Goal: Transaction & Acquisition: Purchase product/service

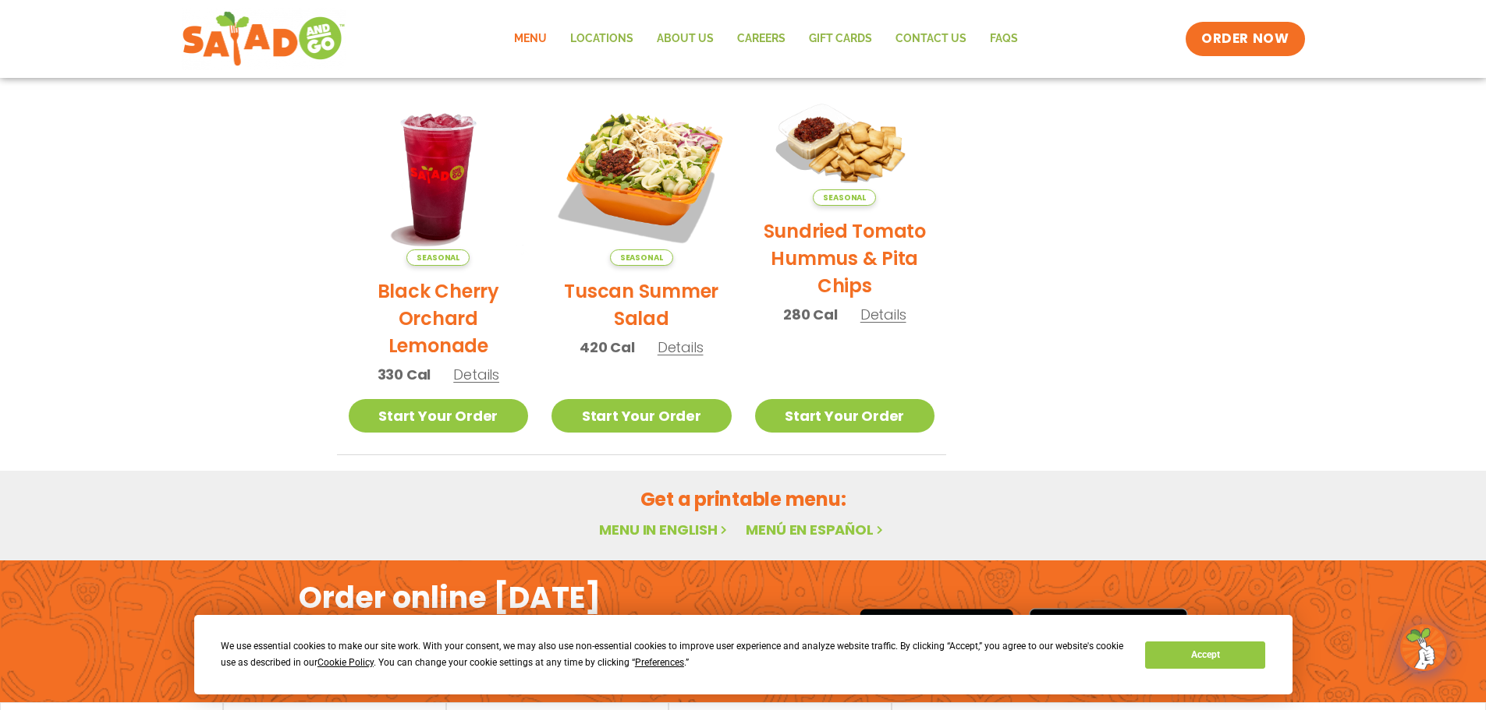
scroll to position [602, 0]
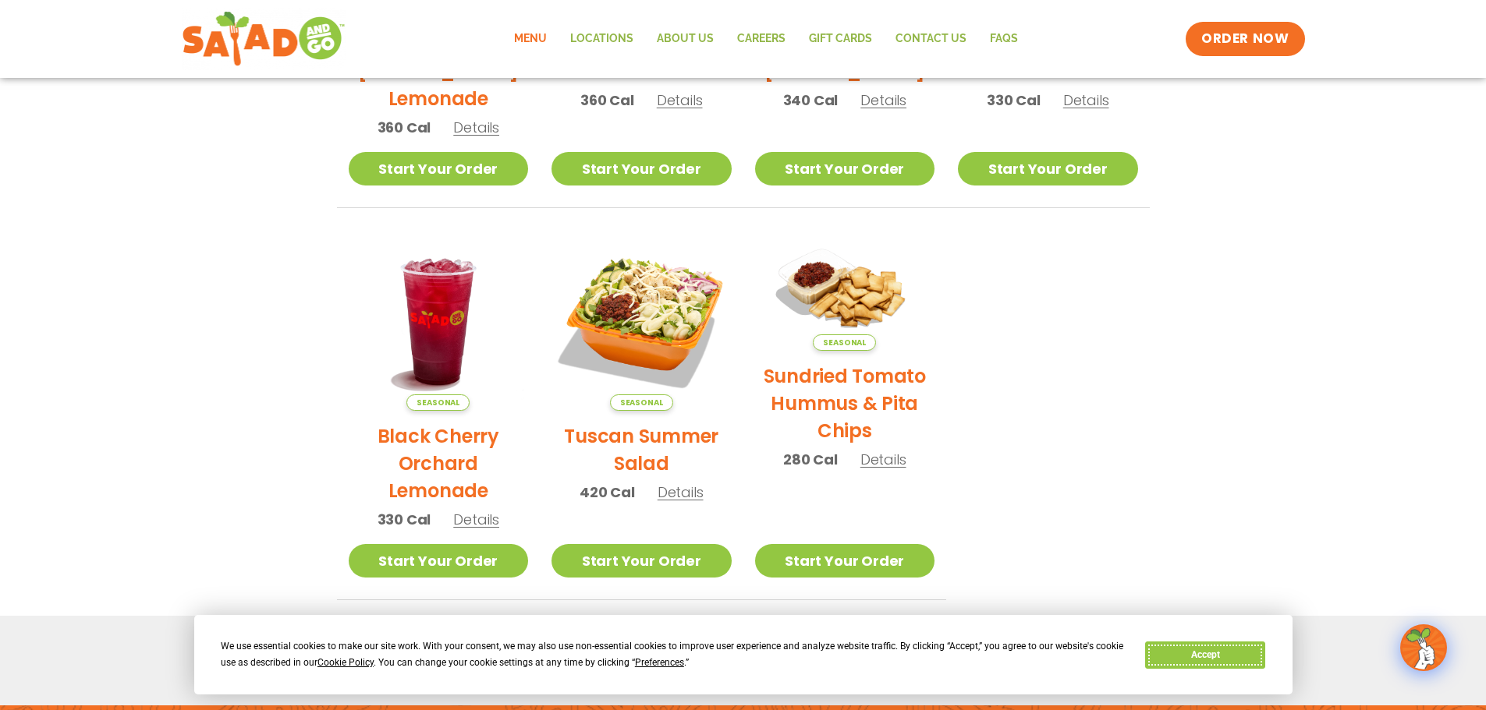
click at [1212, 656] on button "Accept" at bounding box center [1205, 655] width 120 height 27
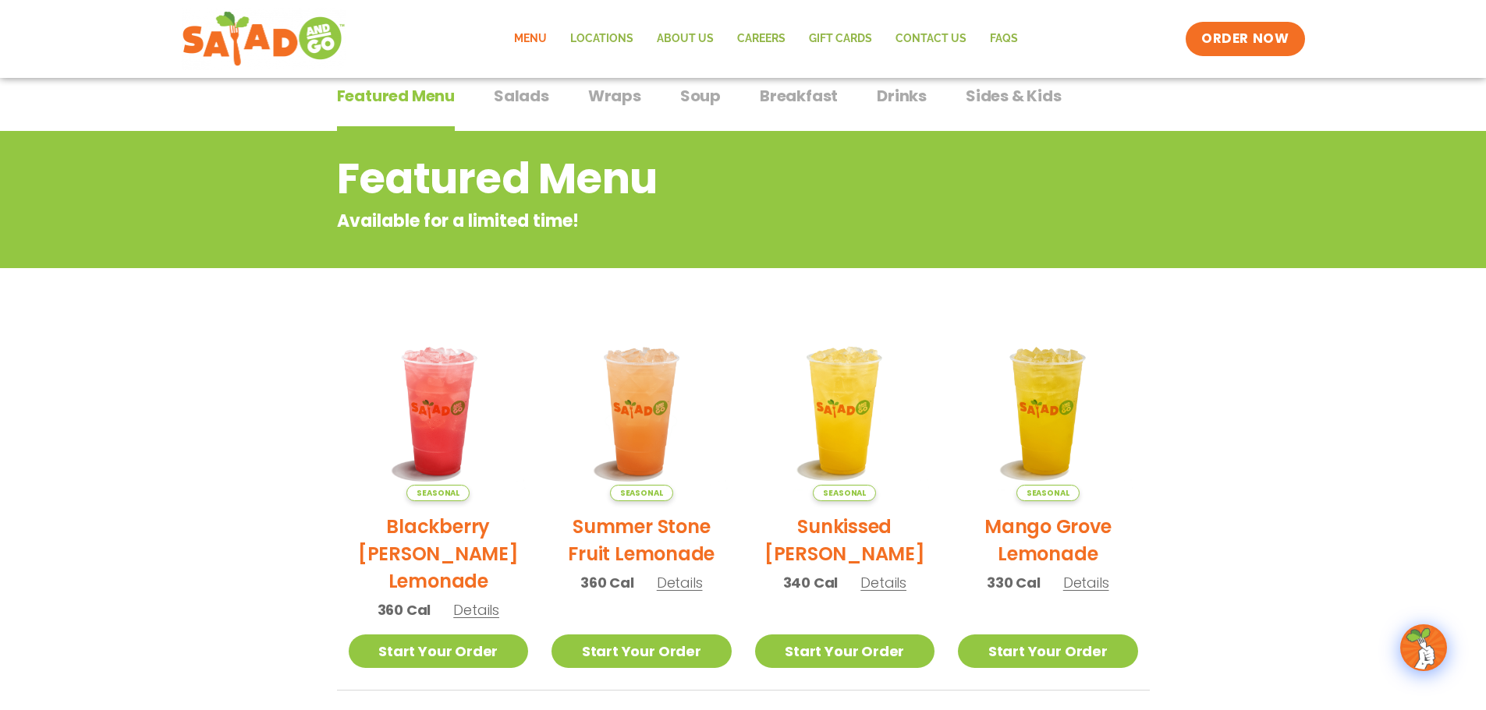
scroll to position [0, 0]
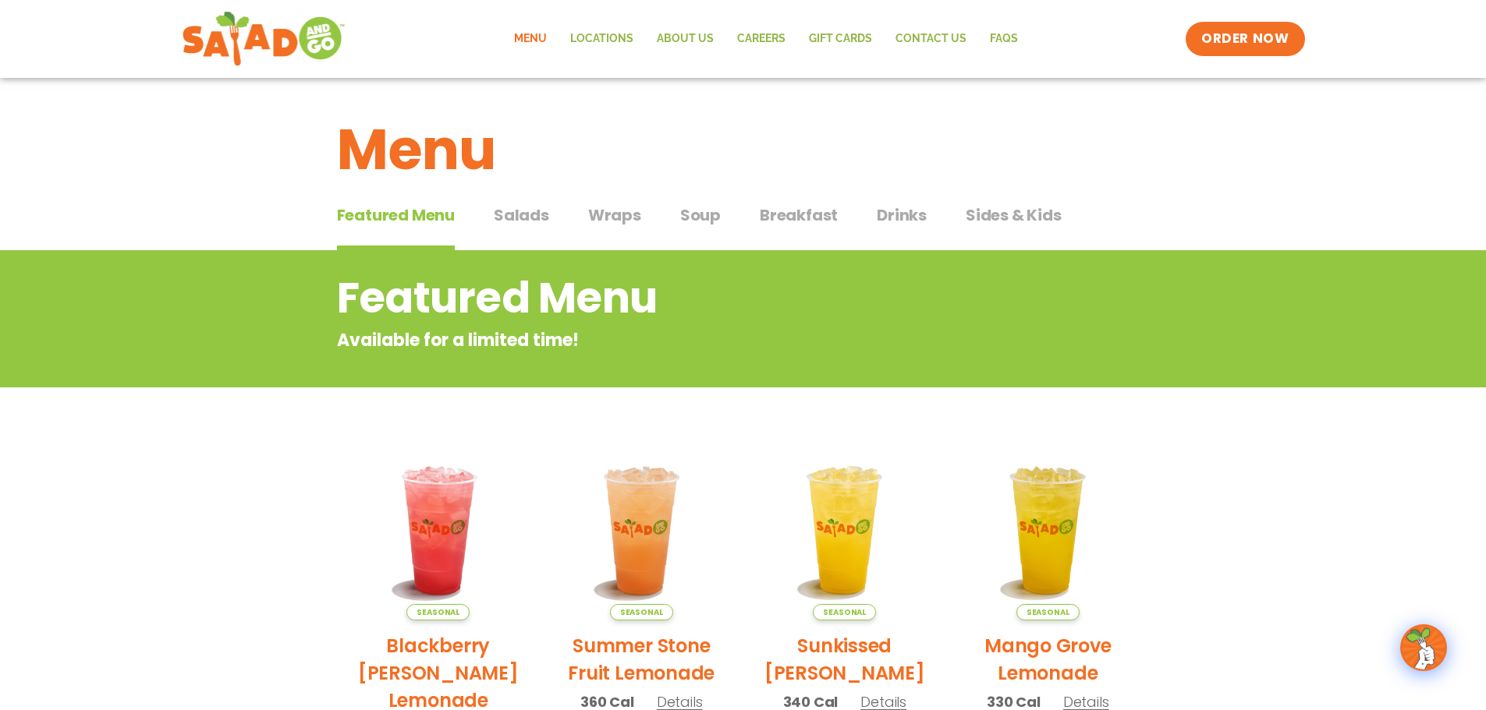
click at [505, 218] on span "Salads" at bounding box center [521, 215] width 55 height 23
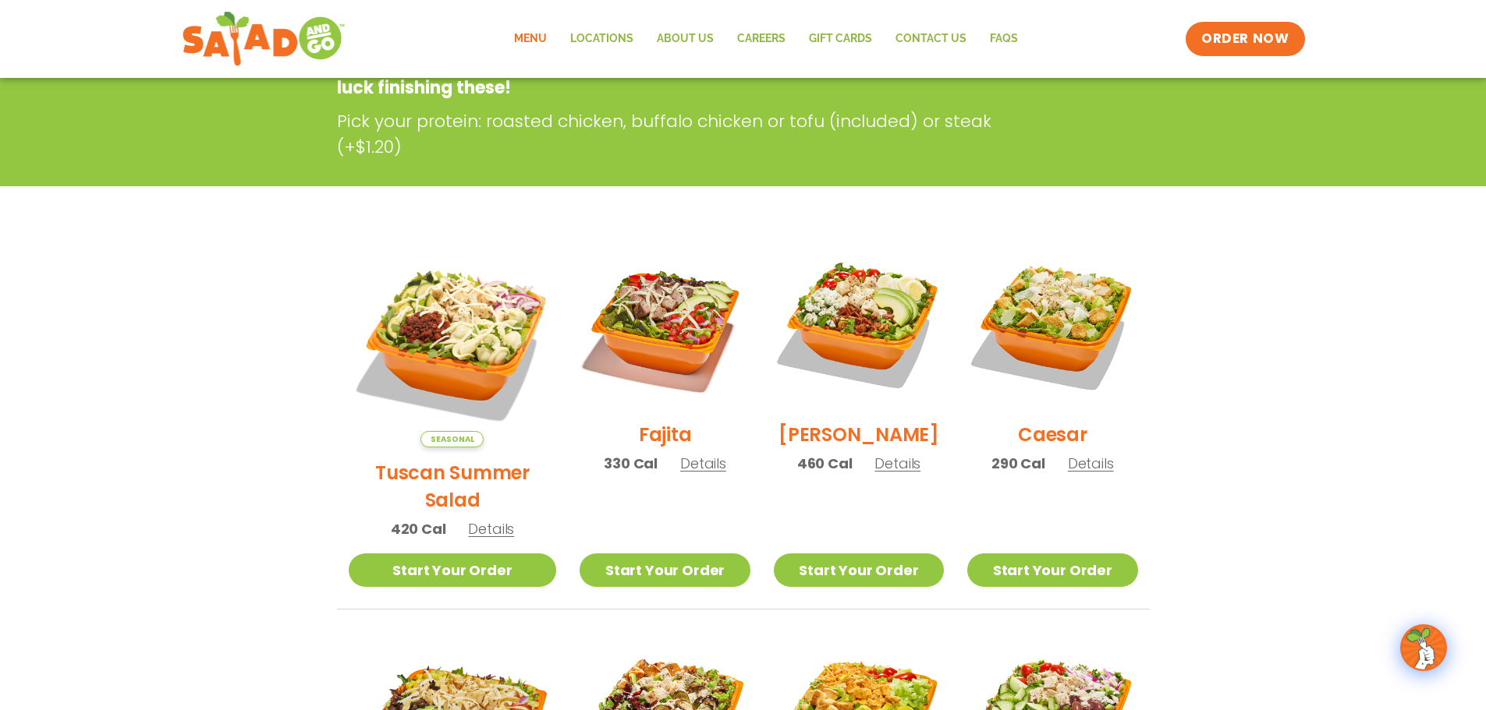
scroll to position [312, 0]
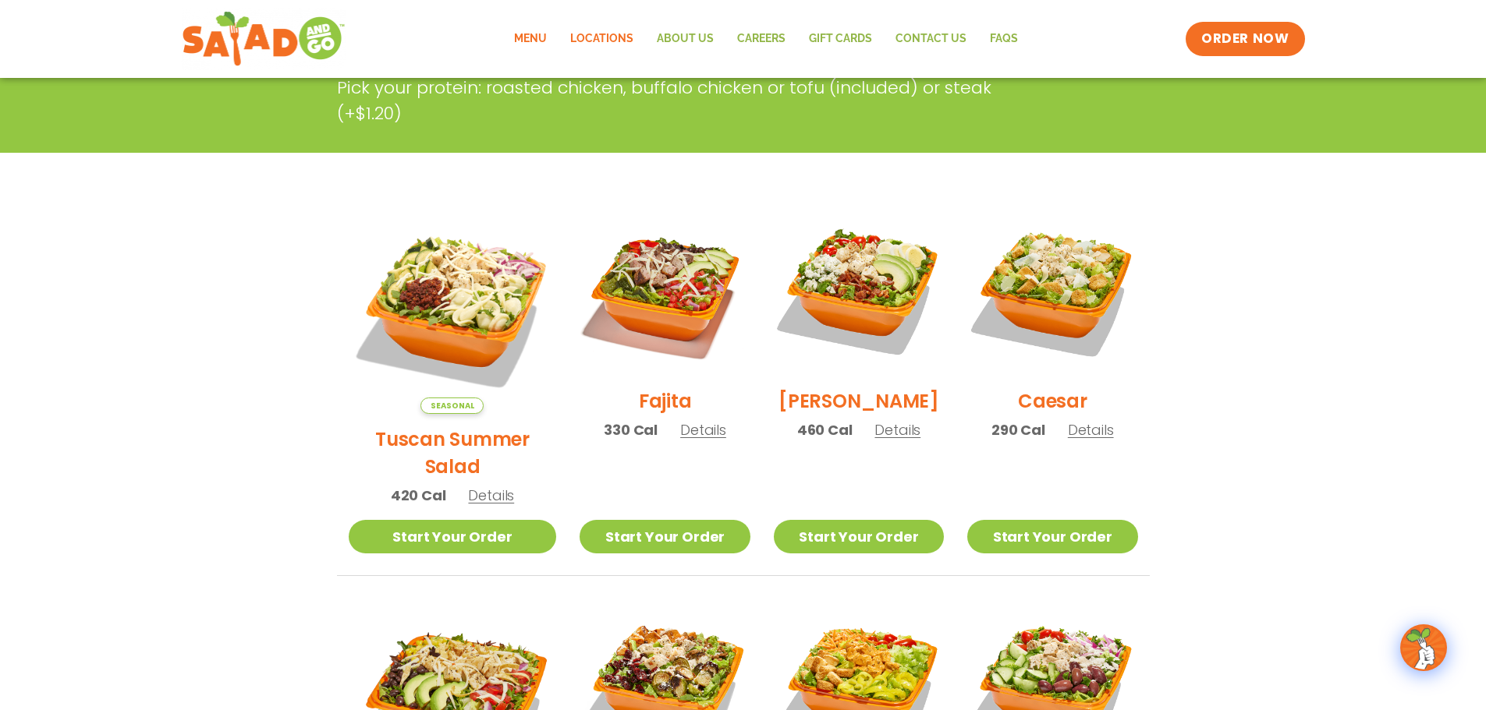
click at [614, 37] on link "Locations" at bounding box center [601, 39] width 87 height 36
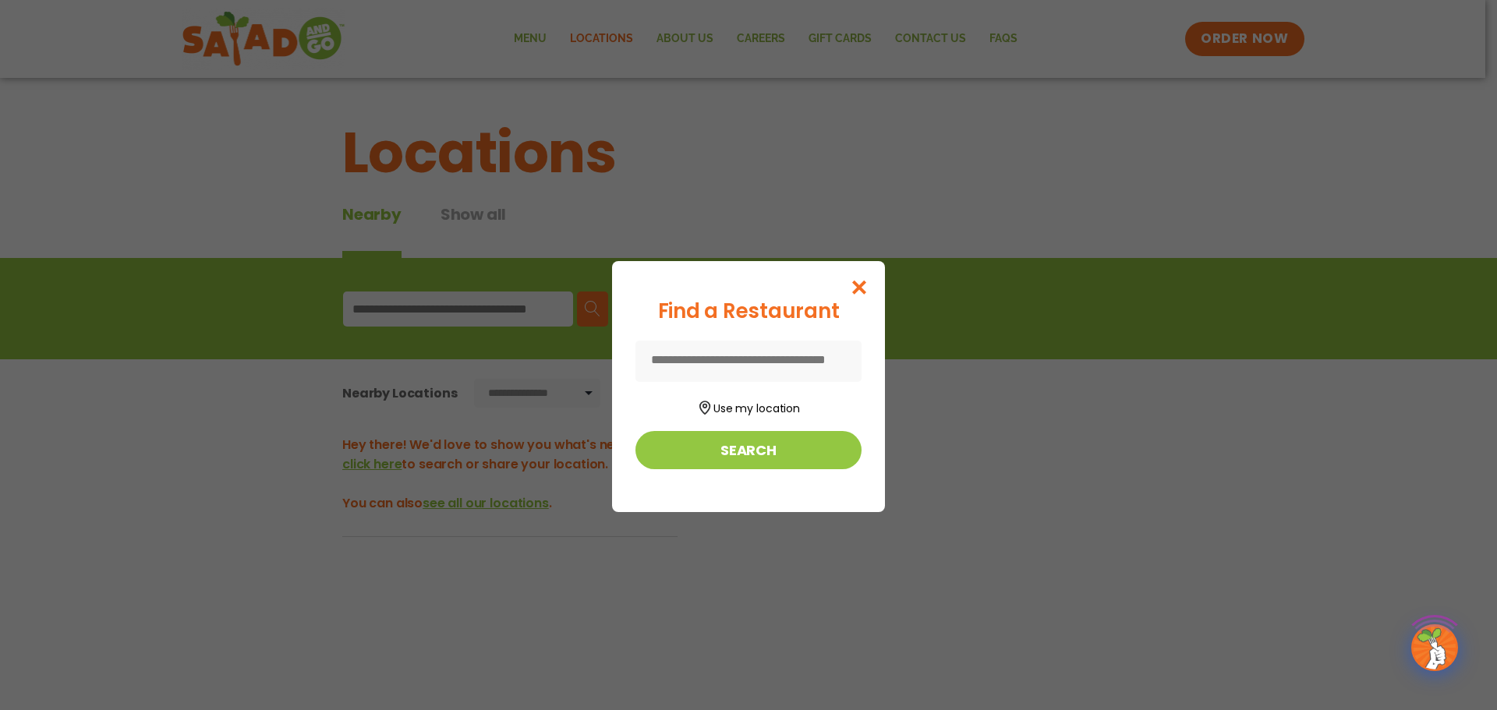
click at [395, 306] on div "Find a Restaurant Use my location Search" at bounding box center [748, 355] width 1497 height 710
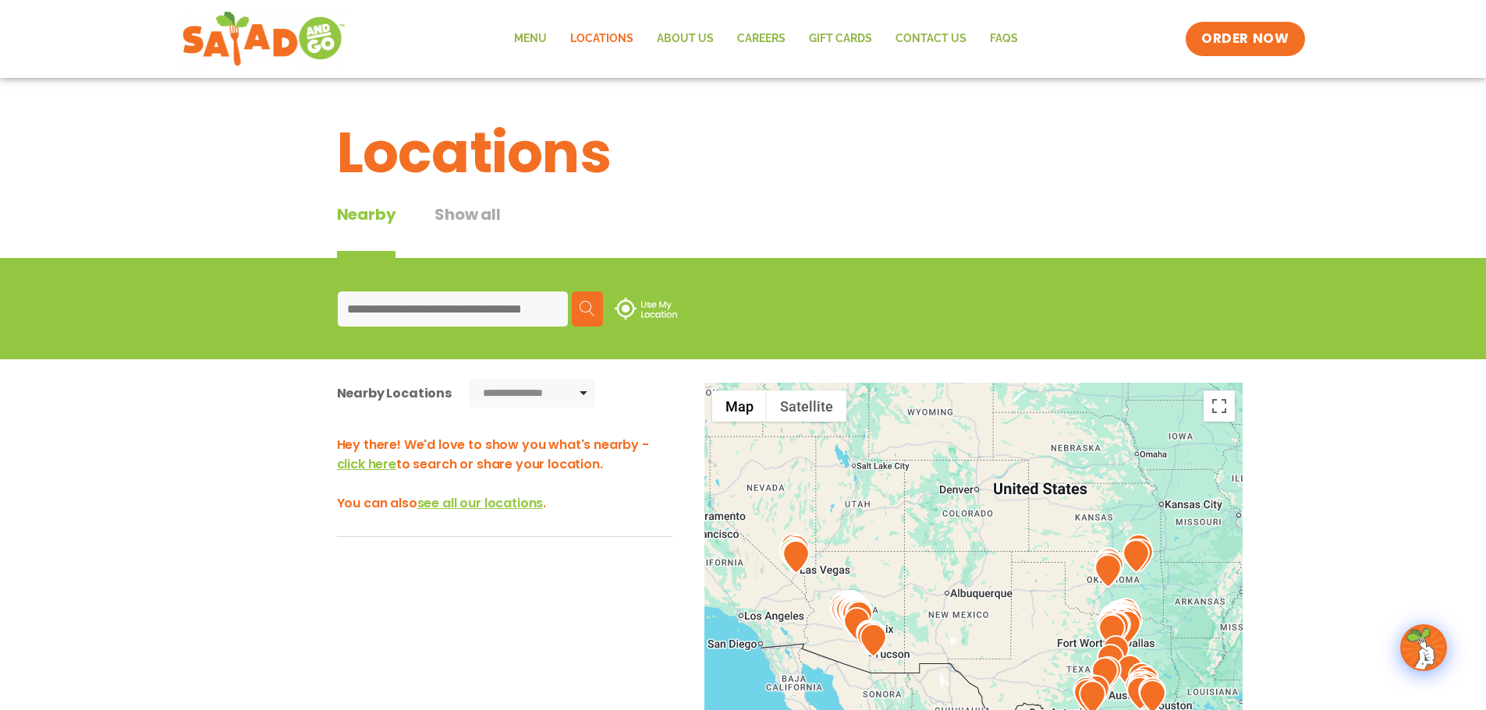
click at [395, 306] on input at bounding box center [453, 309] width 230 height 35
type input "*****"
click at [590, 308] on img at bounding box center [587, 309] width 16 height 16
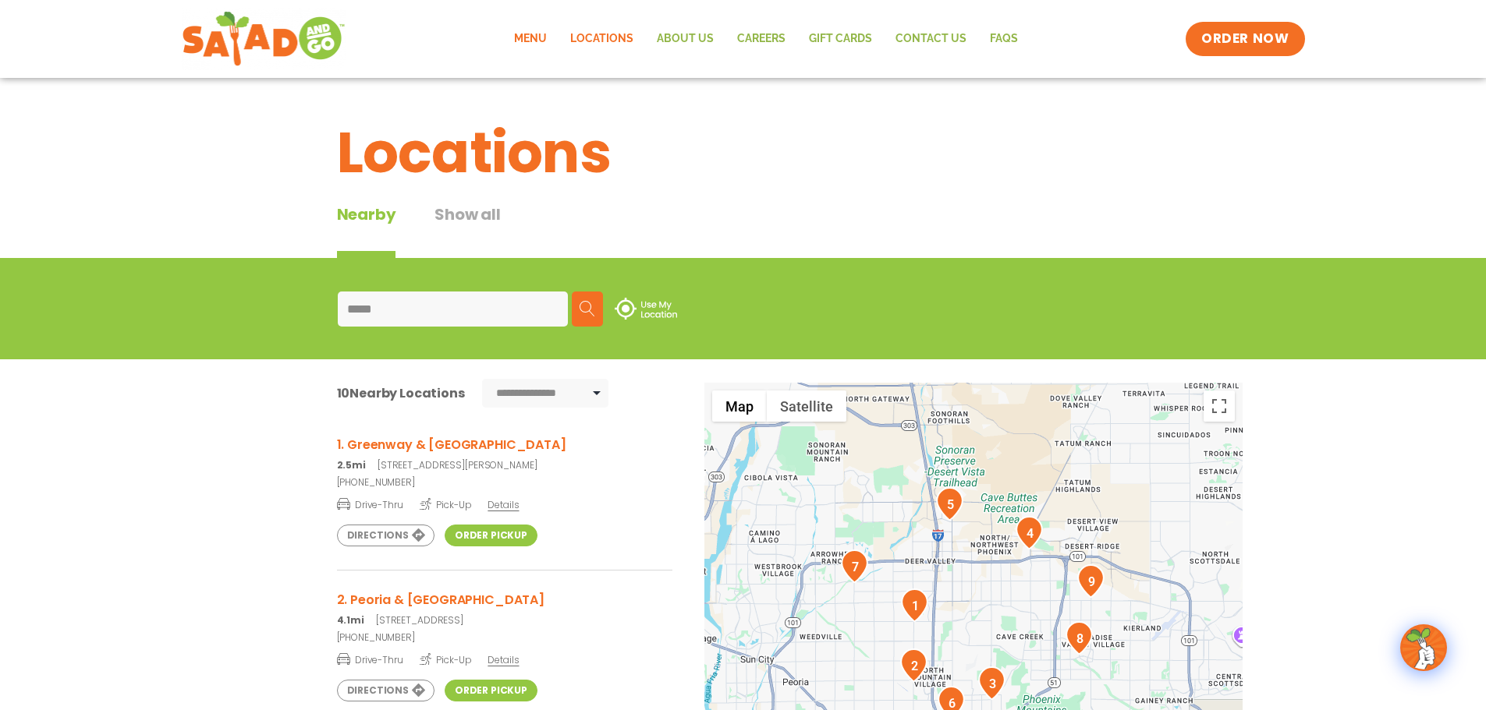
click at [537, 41] on link "Menu" at bounding box center [530, 39] width 56 height 36
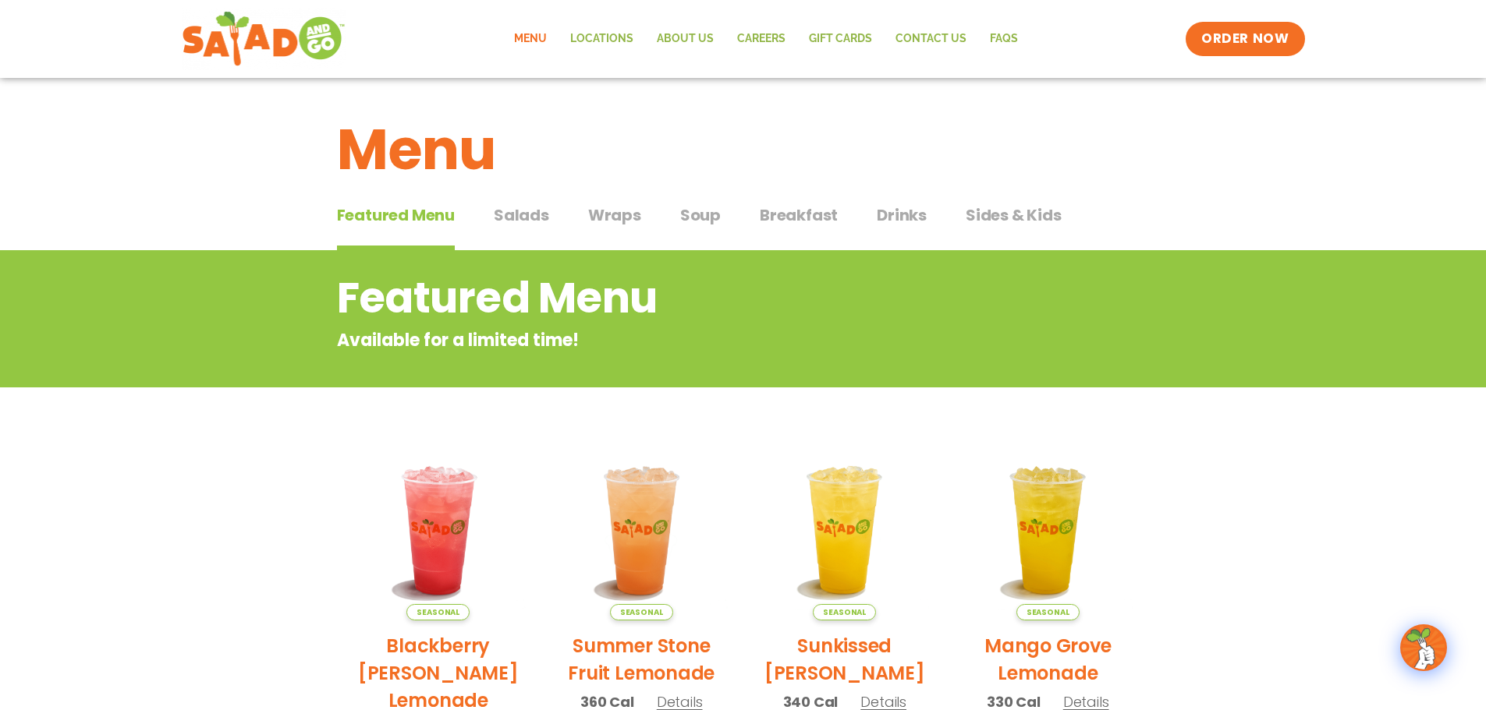
click at [521, 215] on span "Salads" at bounding box center [521, 215] width 55 height 23
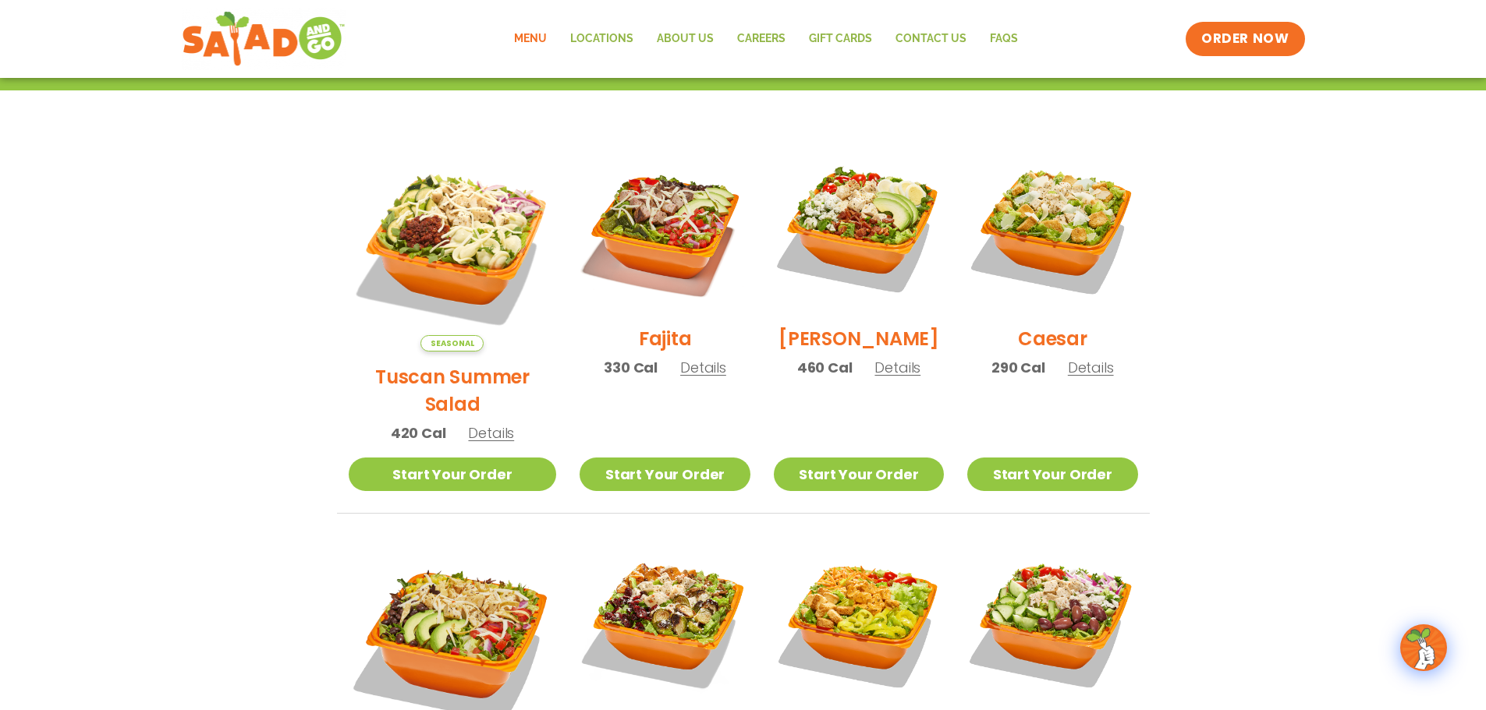
scroll to position [390, 0]
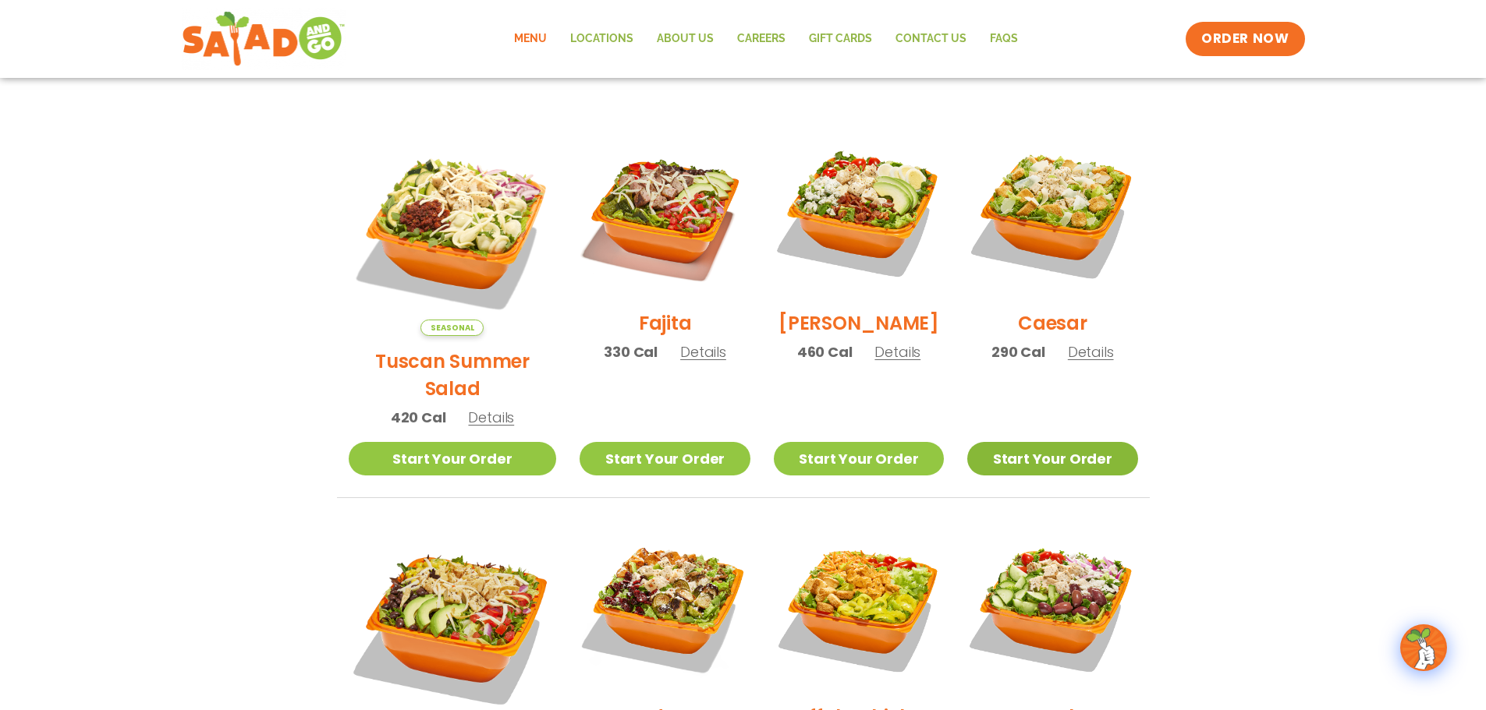
click at [1037, 442] on link "Start Your Order" at bounding box center [1052, 459] width 170 height 34
